Goal: Task Accomplishment & Management: Manage account settings

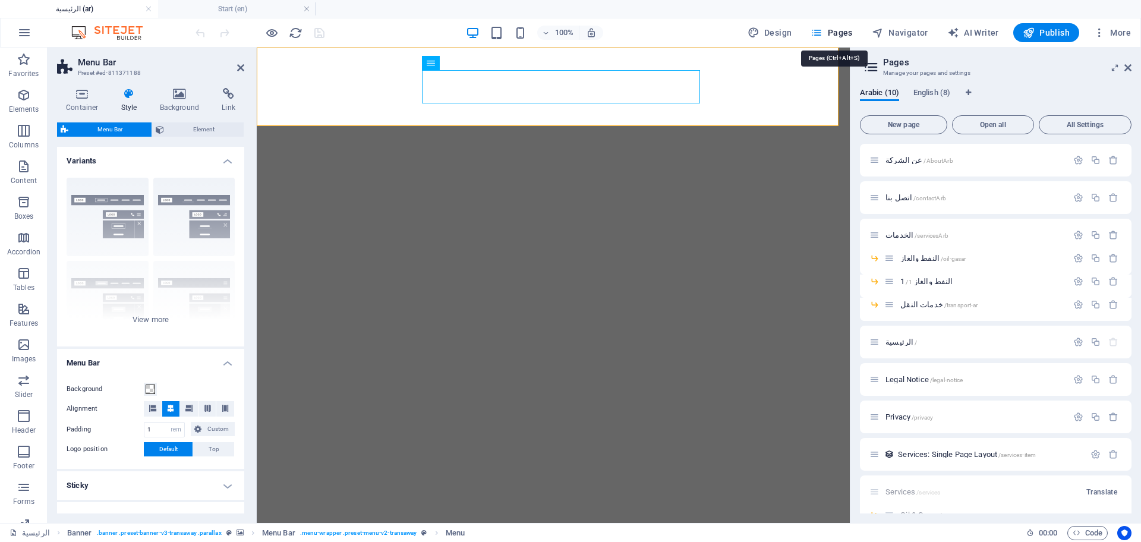
select select "rem"
select select "hover_box_zoom"
select select "px"
select select "rem"
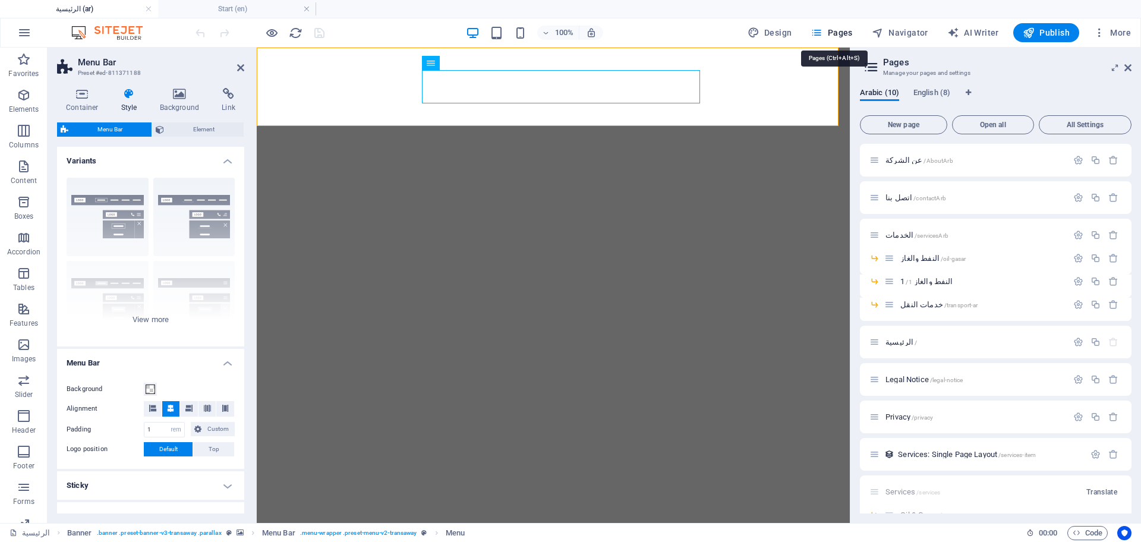
select select "rem"
select select "400"
select select "px"
click at [845, 26] on button "Pages" at bounding box center [831, 32] width 51 height 19
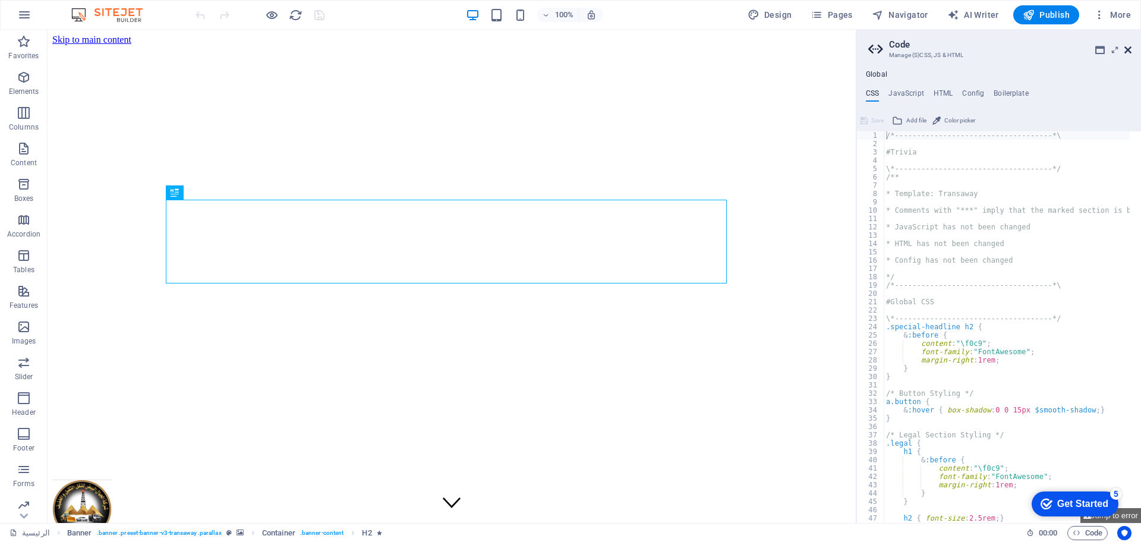
click at [1126, 54] on icon at bounding box center [1128, 50] width 7 height 10
